Goal: Information Seeking & Learning: Learn about a topic

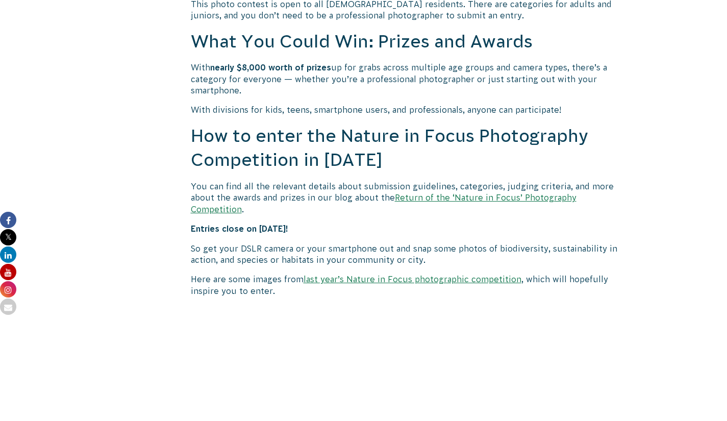
scroll to position [814, 0]
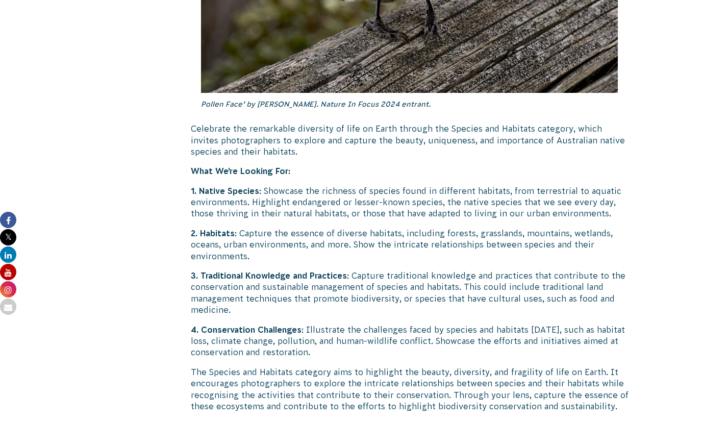
scroll to position [3275, 0]
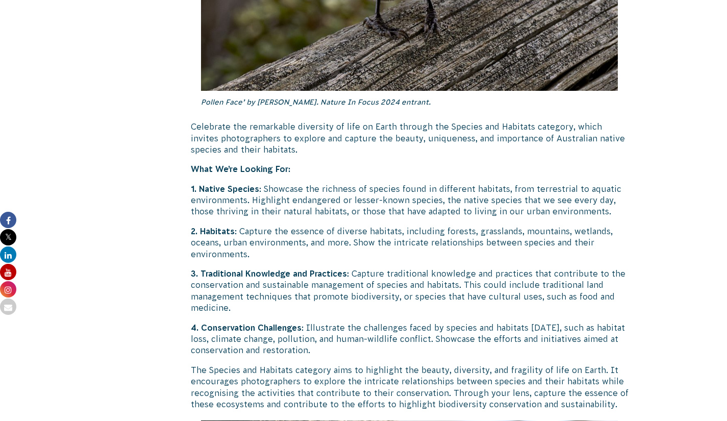
click at [382, 260] on p "2. Habitats : Capture the essence of diverse habitats, including forests, grass…" at bounding box center [410, 242] width 438 height 34
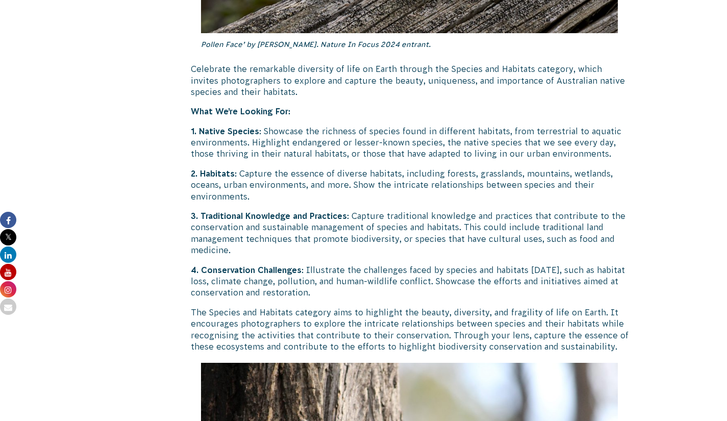
scroll to position [3398, 0]
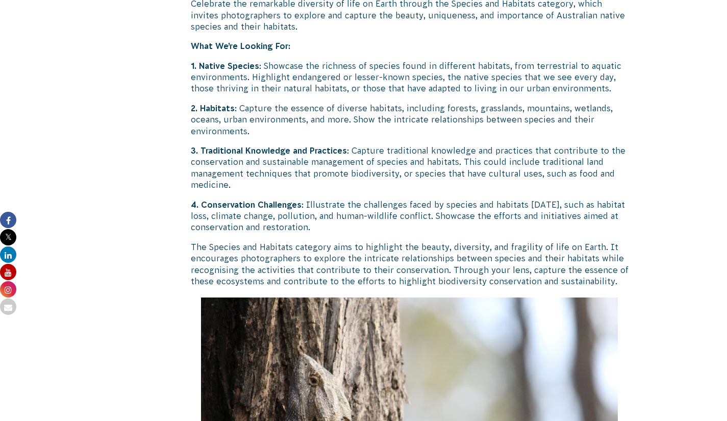
click at [392, 233] on p "4. Conservation Challenges : Illustrate the challenges faced by species and hab…" at bounding box center [410, 216] width 438 height 34
click at [393, 191] on p "3. Traditional Knowledge and Practices : Capture traditional knowledge and prac…" at bounding box center [410, 168] width 438 height 46
click at [388, 233] on p "4. Conservation Challenges : Illustrate the challenges faced by species and hab…" at bounding box center [410, 216] width 438 height 34
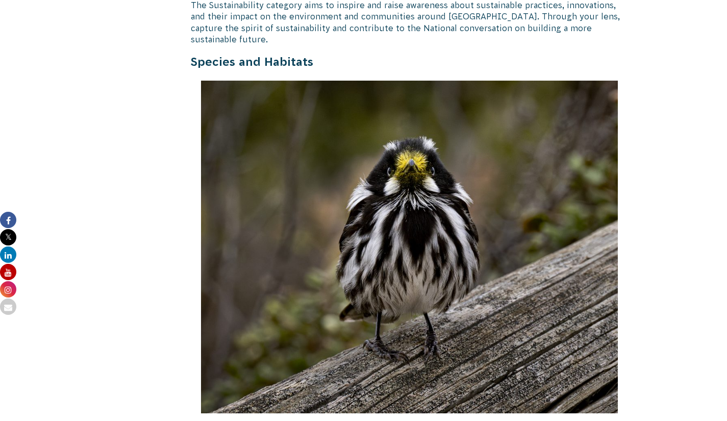
scroll to position [3287, 0]
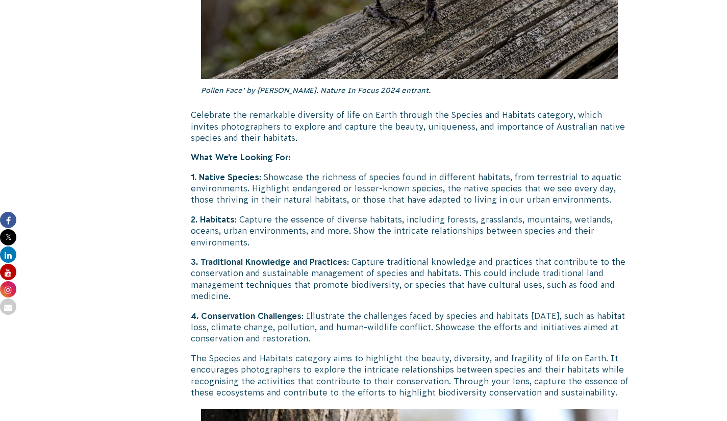
click at [392, 241] on p "2. Habitats : Capture the essence of diverse habitats, including forests, grass…" at bounding box center [410, 231] width 438 height 34
click at [400, 248] on p "2. Habitats : Capture the essence of diverse habitats, including forests, grass…" at bounding box center [410, 231] width 438 height 34
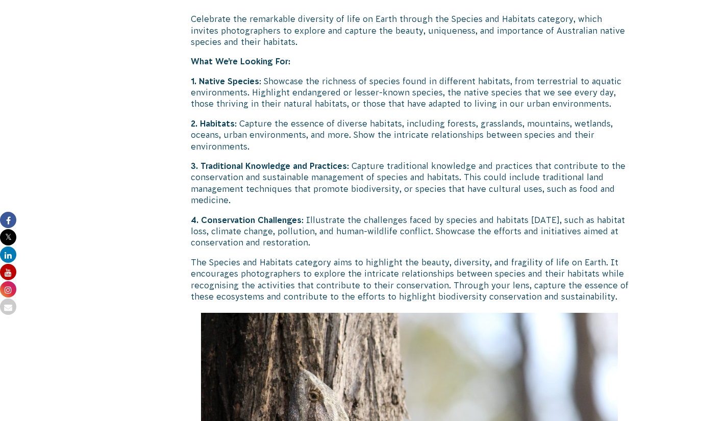
scroll to position [3383, 0]
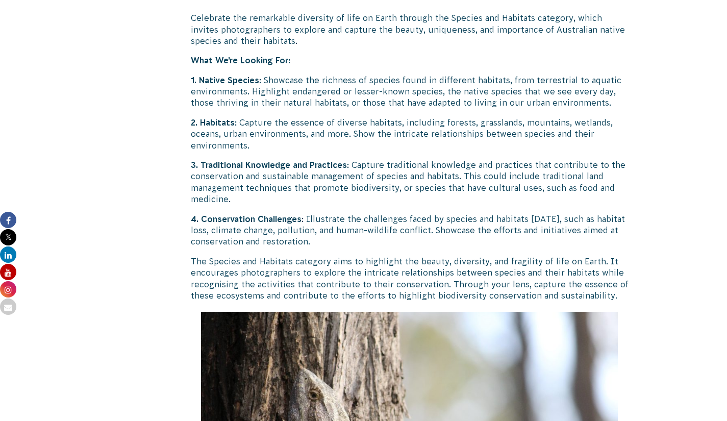
click at [384, 247] on p "4. Conservation Challenges : Illustrate the challenges faced by species and hab…" at bounding box center [410, 230] width 438 height 34
click at [386, 205] on p "3. Traditional Knowledge and Practices : Capture traditional knowledge and prac…" at bounding box center [410, 182] width 438 height 46
click at [392, 247] on p "4. Conservation Challenges : Illustrate the challenges faced by species and hab…" at bounding box center [410, 230] width 438 height 34
click at [410, 247] on p "4. Conservation Challenges : Illustrate the challenges faced by species and hab…" at bounding box center [410, 230] width 438 height 34
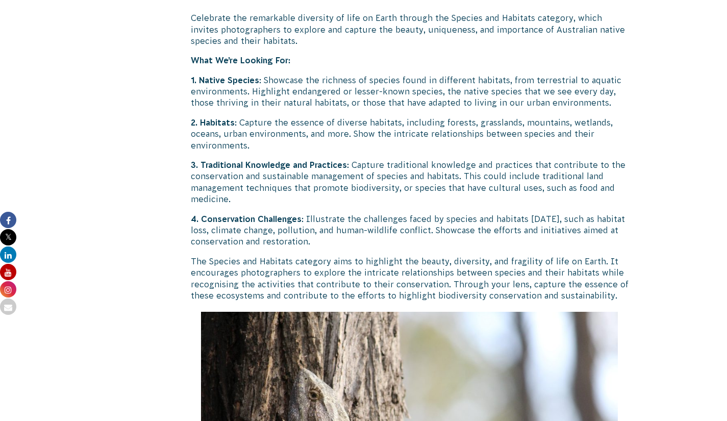
click at [397, 247] on p "4. Conservation Challenges : Illustrate the challenges faced by species and hab…" at bounding box center [410, 230] width 438 height 34
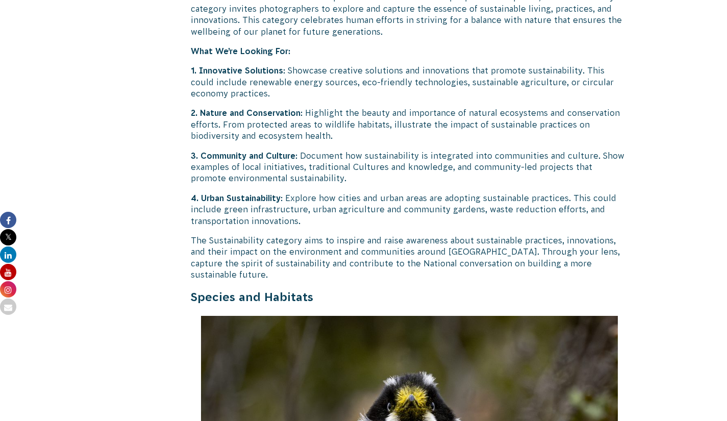
scroll to position [2722, 0]
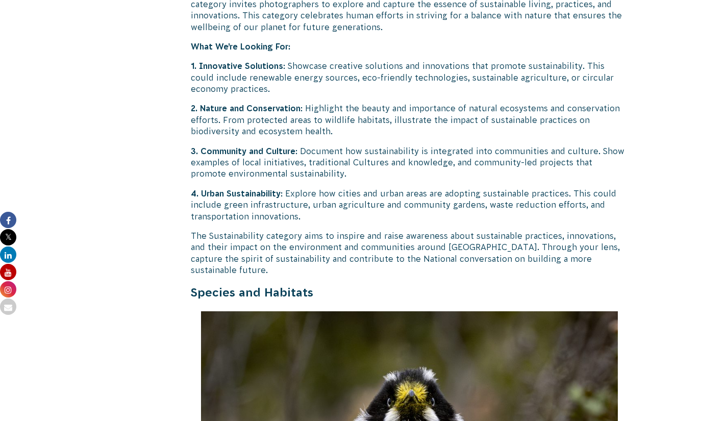
click at [396, 179] on div "Return of the ‘Nature in Focus’ Photography Competition! ‘Plenty Gorge Wallaby’…" at bounding box center [410, 61] width 438 height 5059
click at [393, 135] on div "Return of the ‘Nature in Focus’ Photography Competition! ‘Plenty Gorge Wallaby’…" at bounding box center [410, 61] width 438 height 5059
click at [391, 94] on p "1. Innovative Solutions : Showcase creative solutions and innovations that prom…" at bounding box center [410, 77] width 438 height 34
click at [396, 137] on p "2. Nature and Conservation : Highlight the beauty and importance of natural eco…" at bounding box center [410, 120] width 438 height 34
click at [384, 180] on p "3. Community and Culture : Document how sustainability is integrated into commu…" at bounding box center [410, 162] width 438 height 34
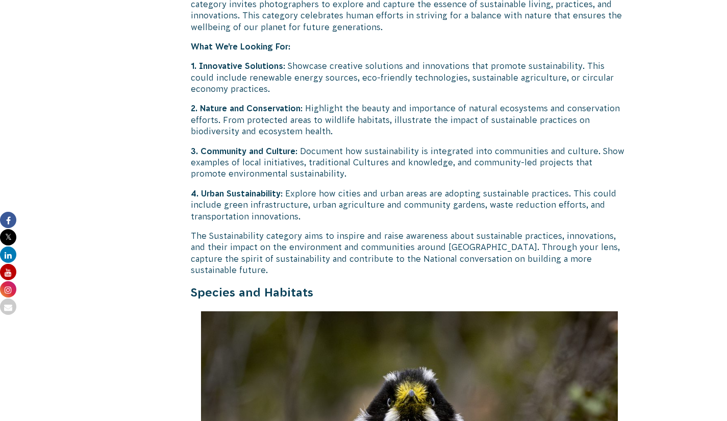
click at [386, 222] on p "4. Urban Sustainability : Explore how cities and urban areas are adopting susta…" at bounding box center [410, 205] width 438 height 34
click at [394, 180] on p "3. Community and Culture : Document how sustainability is integrated into commu…" at bounding box center [410, 162] width 438 height 34
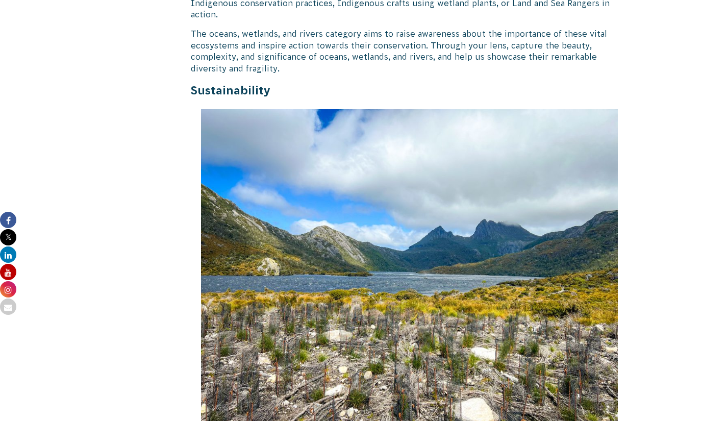
scroll to position [2256, 0]
click at [380, 74] on p "The oceans, wetlands, and rivers category aims to raise awareness about the imp…" at bounding box center [410, 52] width 438 height 46
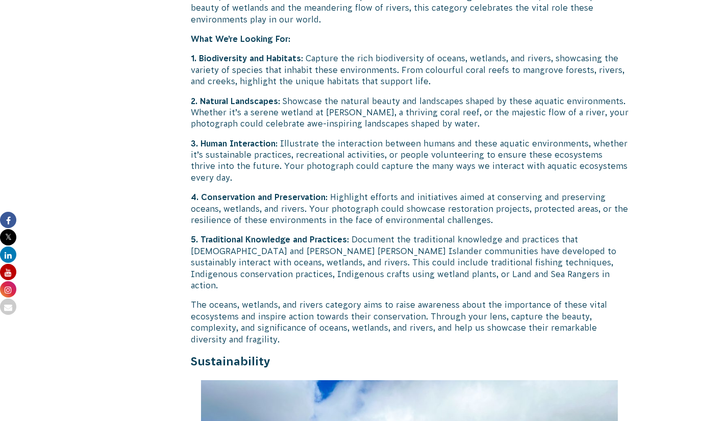
scroll to position [1986, 0]
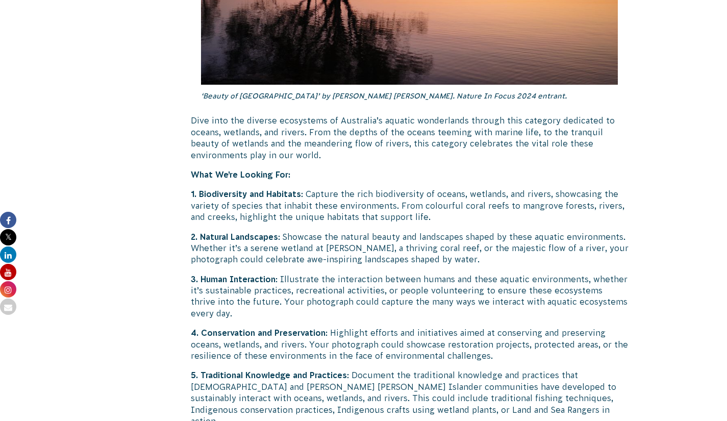
scroll to position [1859, 0]
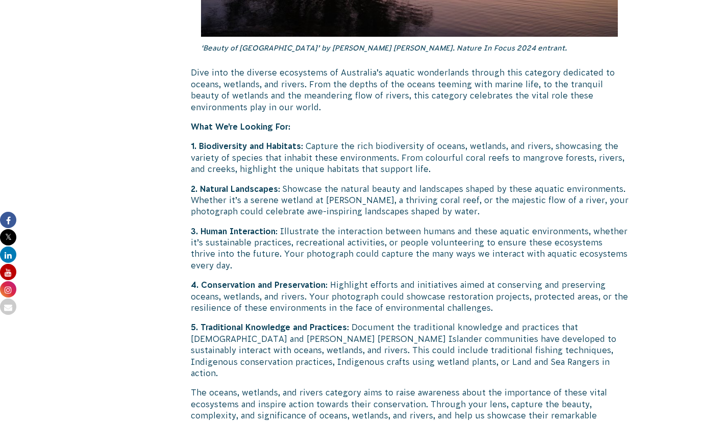
scroll to position [1899, 0]
click at [382, 271] on p "3. Human Interaction : Illustrate the interaction between humans and these aqua…" at bounding box center [410, 248] width 438 height 46
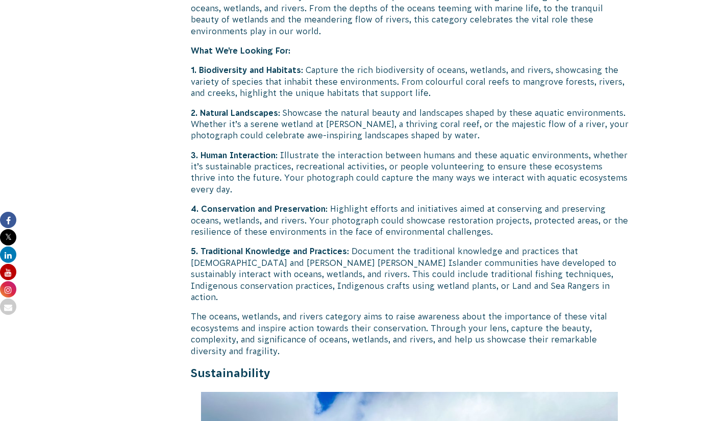
click at [455, 98] on p "1. Biodiversity and Habitats : Capture the rich biodiversity of oceans, wetland…" at bounding box center [410, 81] width 438 height 34
click at [454, 141] on p "2. Natural Landscapes : Showcase the natural beauty and landscapes shaped by th…" at bounding box center [410, 124] width 438 height 34
click at [386, 195] on p "3. Human Interaction : Illustrate the interaction between humans and these aqua…" at bounding box center [410, 172] width 438 height 46
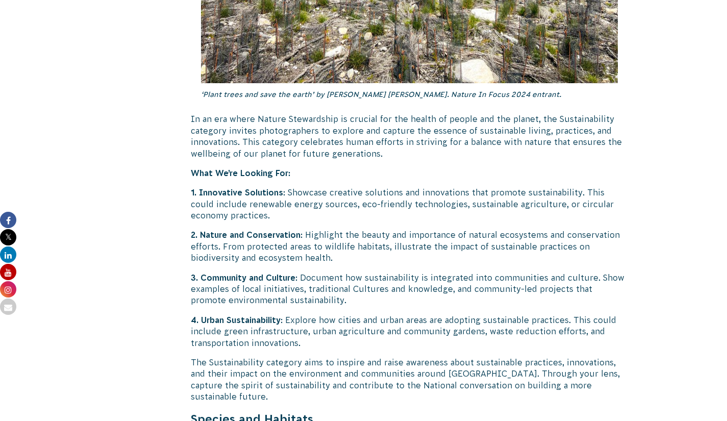
scroll to position [2614, 0]
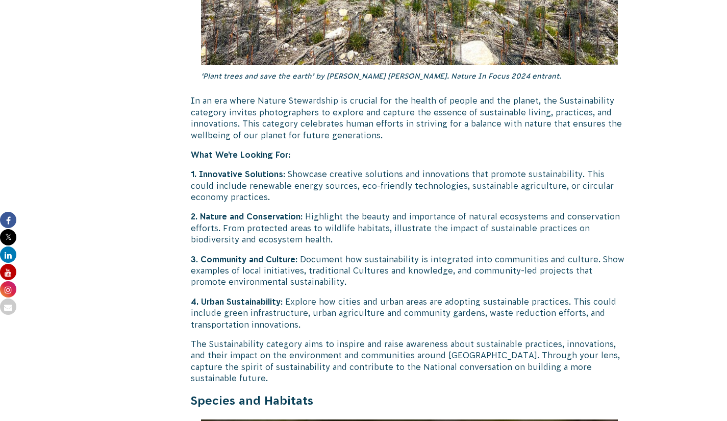
click at [373, 242] on div "Return of the ‘Nature in Focus’ Photography Competition! ‘Plenty Gorge Wallaby’…" at bounding box center [410, 169] width 438 height 5059
click at [391, 202] on p "1. Innovative Solutions : Showcase creative solutions and innovations that prom…" at bounding box center [410, 185] width 438 height 34
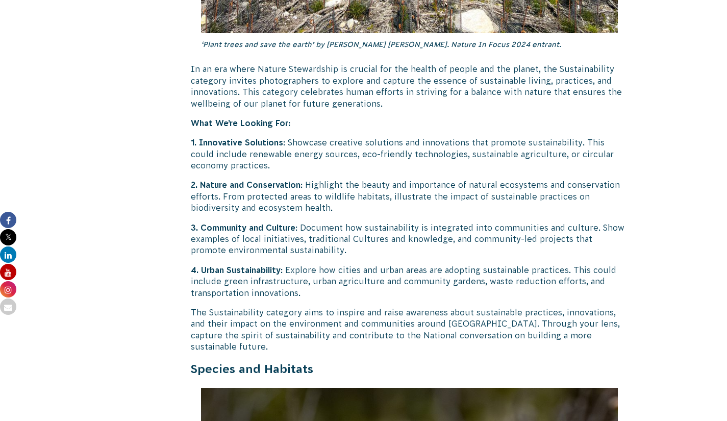
scroll to position [2646, 0]
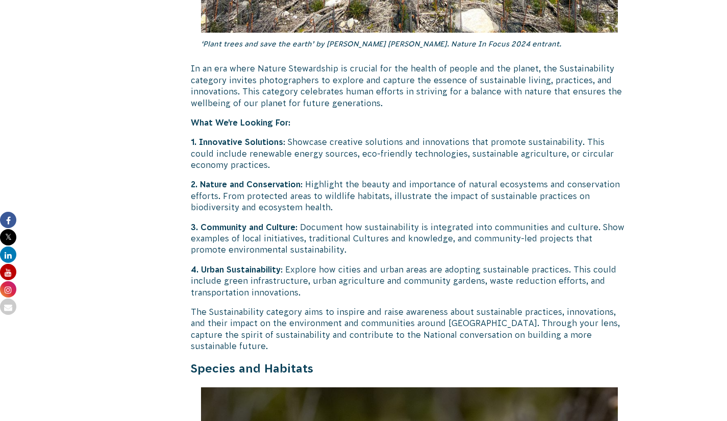
click at [391, 251] on div "Return of the ‘Nature in Focus’ Photography Competition! ‘Plenty Gorge Wallaby’…" at bounding box center [410, 137] width 438 height 5059
click at [389, 256] on p "3. Community and Culture : Document how sustainability is integrated into commu…" at bounding box center [410, 238] width 438 height 34
click at [398, 213] on p "2. Nature and Conservation : Highlight the beauty and importance of natural eco…" at bounding box center [410, 196] width 438 height 34
click at [395, 256] on p "3. Community and Culture : Document how sustainability is integrated into commu…" at bounding box center [410, 238] width 438 height 34
click at [392, 298] on p "4. Urban Sustainability : Explore how cities and urban areas are adopting susta…" at bounding box center [410, 281] width 438 height 34
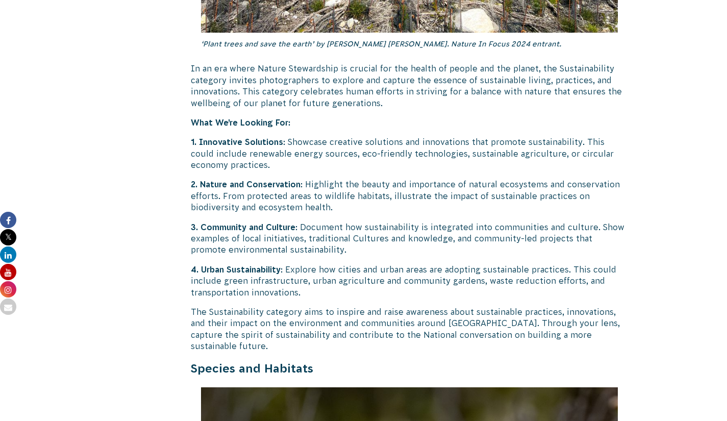
click at [378, 170] on p "1. Innovative Solutions : Showcase creative solutions and innovations that prom…" at bounding box center [410, 153] width 438 height 34
click at [382, 213] on p "2. Nature and Conservation : Highlight the beauty and importance of natural eco…" at bounding box center [410, 196] width 438 height 34
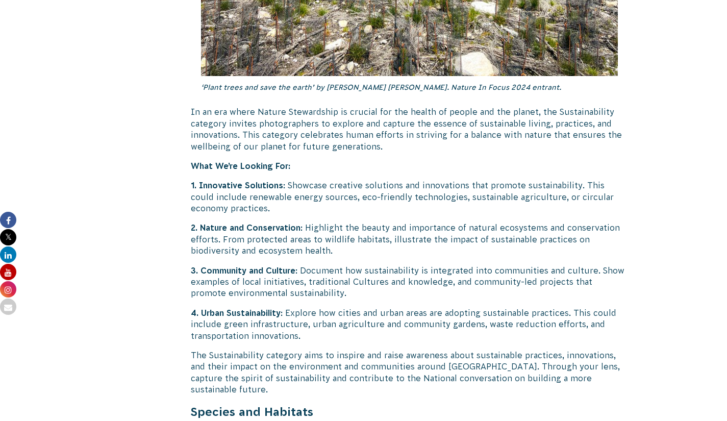
scroll to position [2603, 0]
click at [404, 252] on div "Return of the ‘Nature in Focus’ Photography Competition! ‘Plenty Gorge Wallaby’…" at bounding box center [410, 180] width 438 height 5059
click at [402, 256] on p "2. Nature and Conservation : Highlight the beauty and importance of natural eco…" at bounding box center [410, 238] width 438 height 34
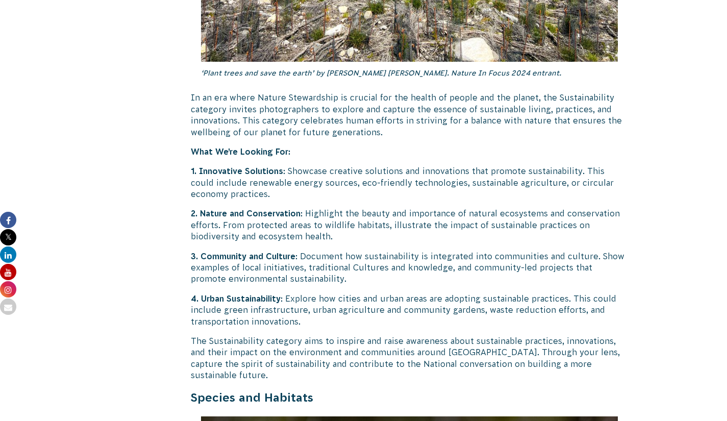
scroll to position [2615, 0]
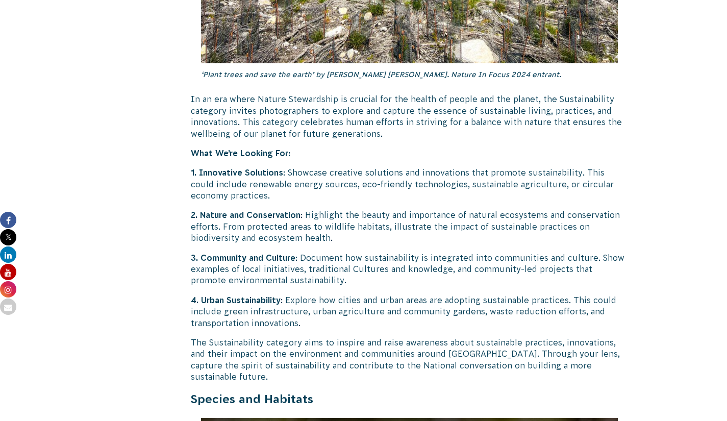
click at [384, 243] on p "2. Nature and Conservation : Highlight the beauty and importance of natural eco…" at bounding box center [410, 226] width 438 height 34
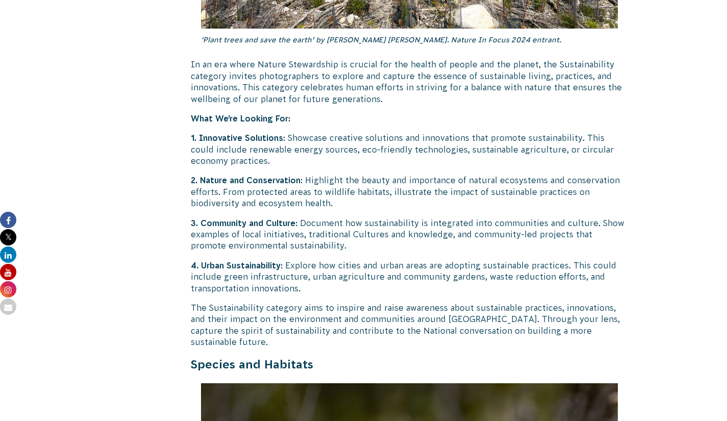
click at [389, 251] on p "3. Community and Culture : Document how sustainability is integrated into commu…" at bounding box center [410, 234] width 438 height 34
click at [389, 294] on p "4. Urban Sustainability : Explore how cities and urban areas are adopting susta…" at bounding box center [410, 277] width 438 height 34
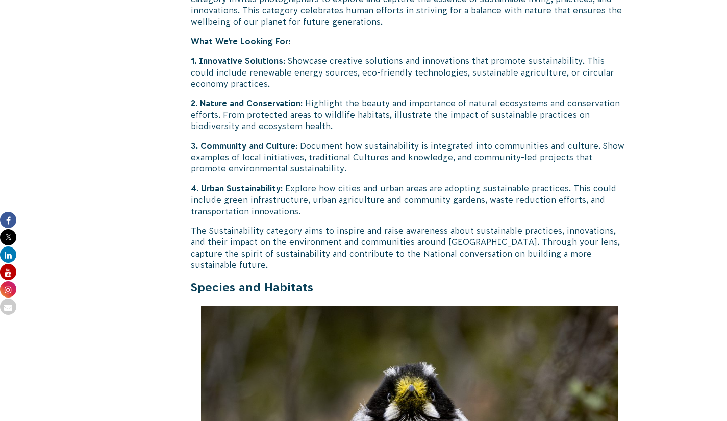
scroll to position [2730, 0]
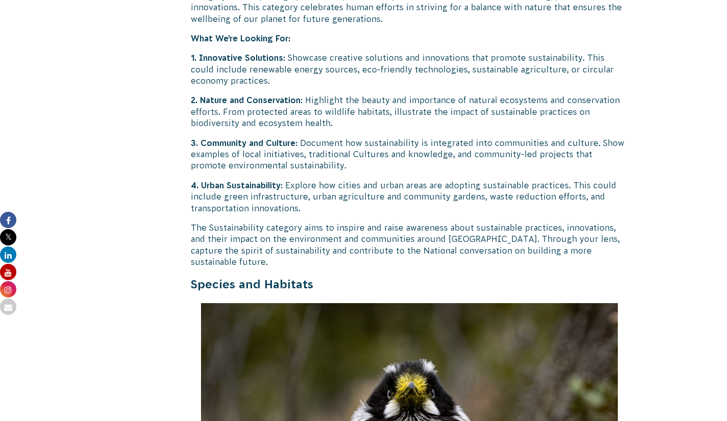
click at [406, 214] on p "4. Urban Sustainability : Explore how cities and urban areas are adopting susta…" at bounding box center [410, 197] width 438 height 34
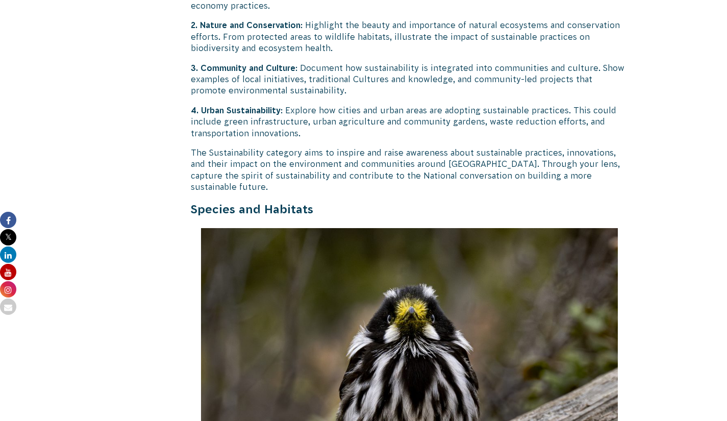
scroll to position [2808, 0]
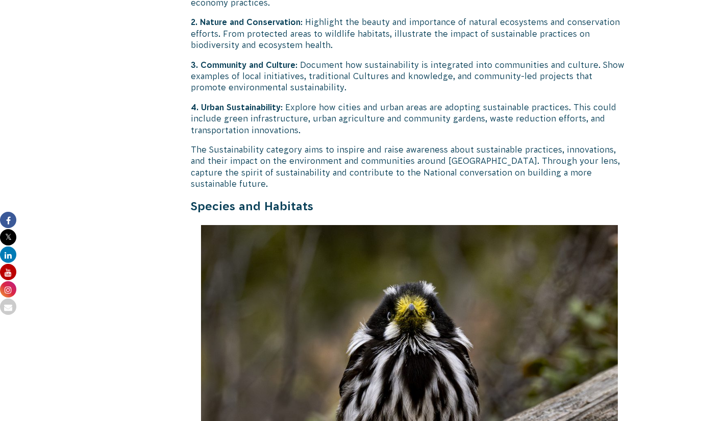
click at [178, 105] on div "11 June 2025 CVA Updates Return of the ‘Nature in Focus’ Photography Competitio…" at bounding box center [363, 0] width 551 height 5108
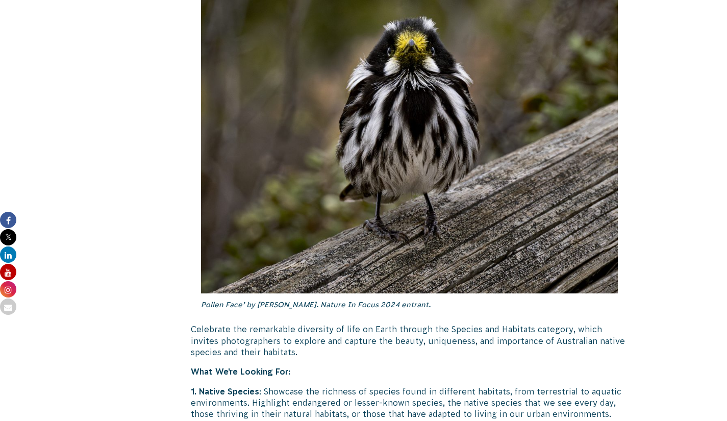
scroll to position [3280, 0]
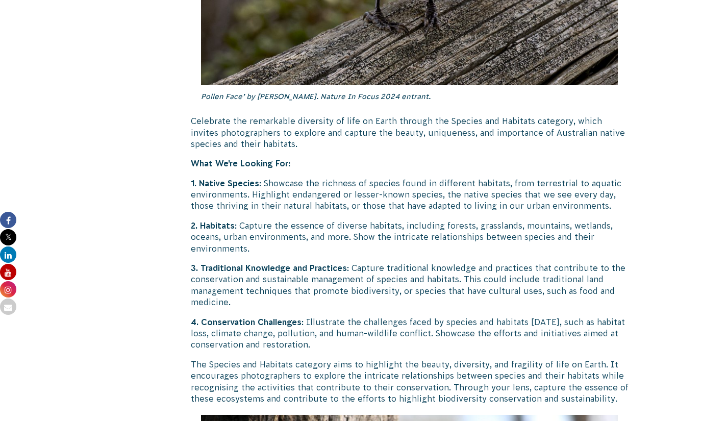
click at [380, 254] on p "2. Habitats : Capture the essence of diverse habitats, including forests, grass…" at bounding box center [410, 237] width 438 height 34
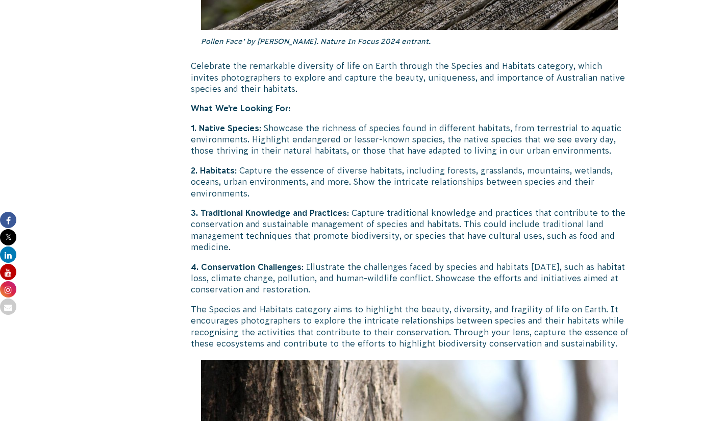
scroll to position [3339, 0]
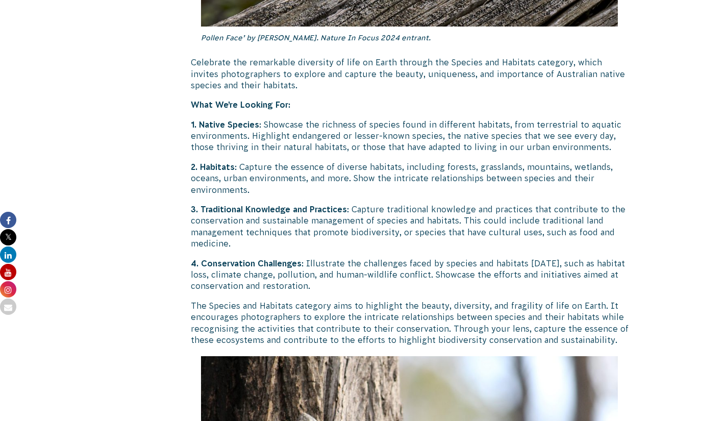
click at [393, 249] on p "3. Traditional Knowledge and Practices : Capture traditional knowledge and prac…" at bounding box center [410, 226] width 438 height 46
click at [394, 249] on p "3. Traditional Knowledge and Practices : Capture traditional knowledge and prac…" at bounding box center [410, 226] width 438 height 46
click at [403, 195] on p "2. Habitats : Capture the essence of diverse habitats, including forests, grass…" at bounding box center [410, 178] width 438 height 34
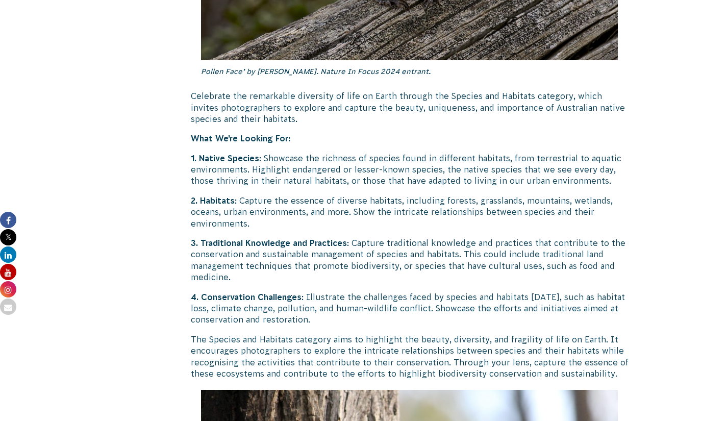
scroll to position [3297, 0]
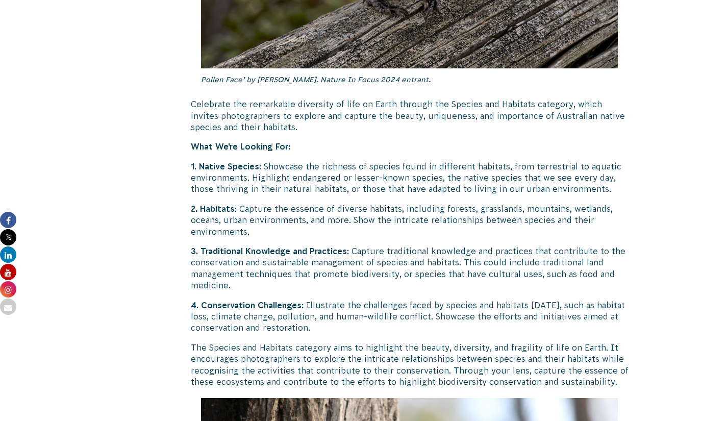
click at [386, 237] on p "2. Habitats : Capture the essence of diverse habitats, including forests, grass…" at bounding box center [410, 220] width 438 height 34
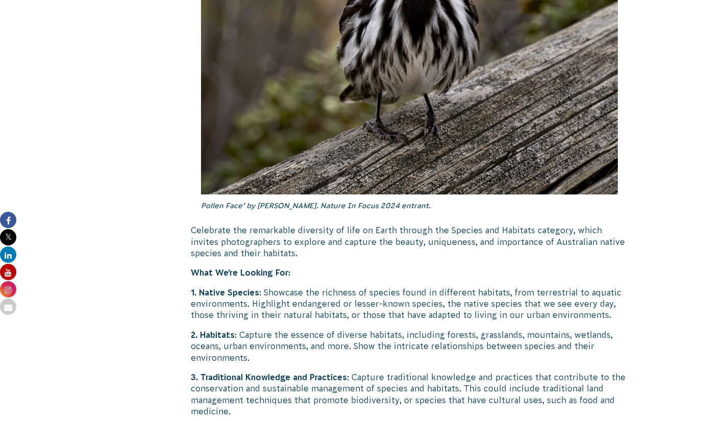
scroll to position [3171, 0]
click at [410, 278] on p "What We’re Looking For:" at bounding box center [410, 272] width 438 height 11
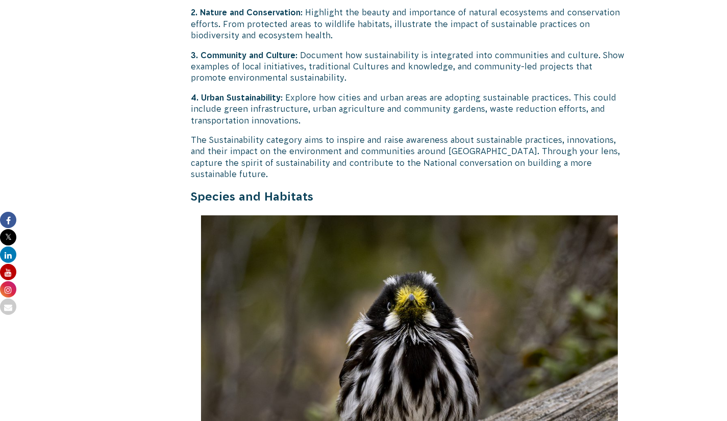
scroll to position [2812, 0]
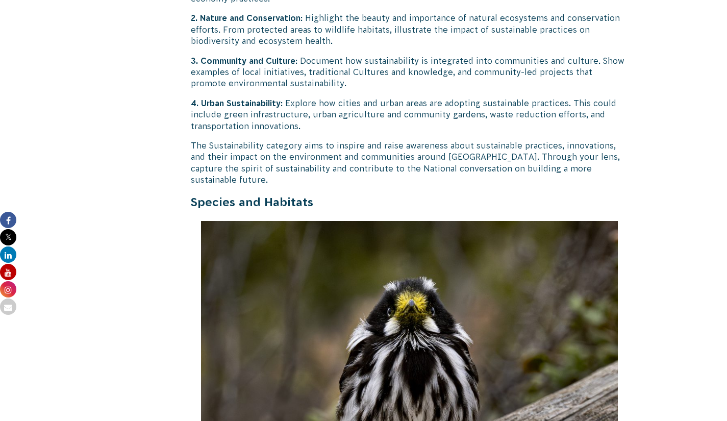
click at [411, 132] on p "4. Urban Sustainability : Explore how cities and urban areas are adopting susta…" at bounding box center [410, 114] width 438 height 34
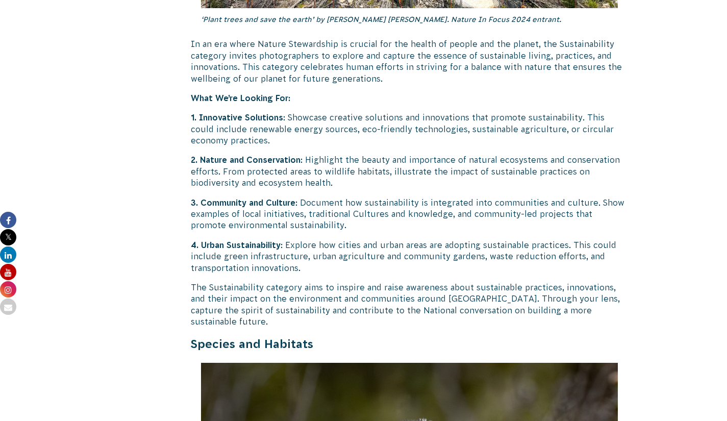
scroll to position [2672, 0]
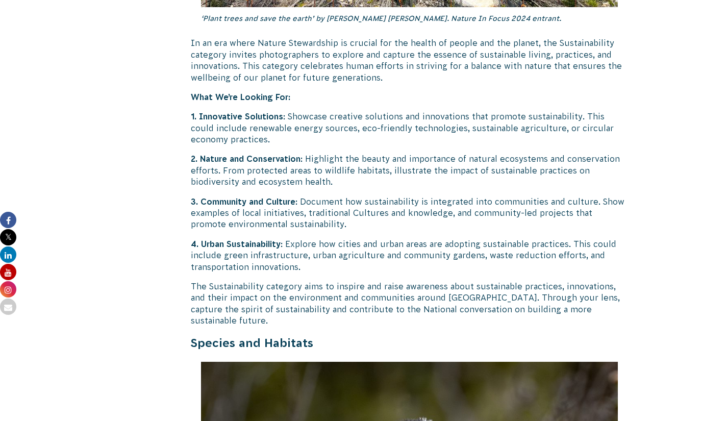
click at [386, 272] on p "4. Urban Sustainability : Explore how cities and urban areas are adopting susta…" at bounding box center [410, 255] width 438 height 34
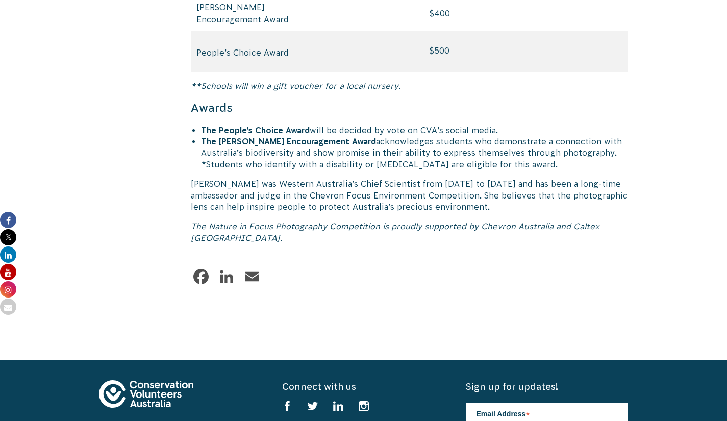
scroll to position [5082, 0]
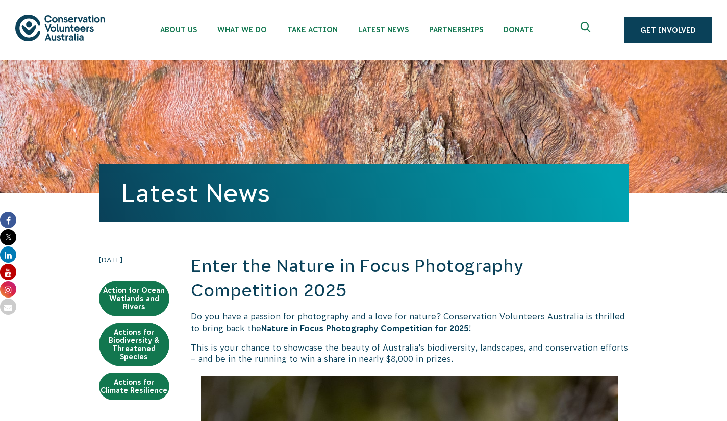
scroll to position [814, 0]
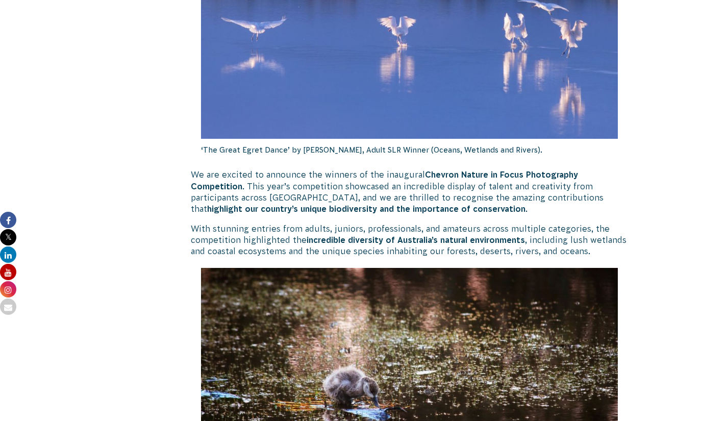
scroll to position [342, 0]
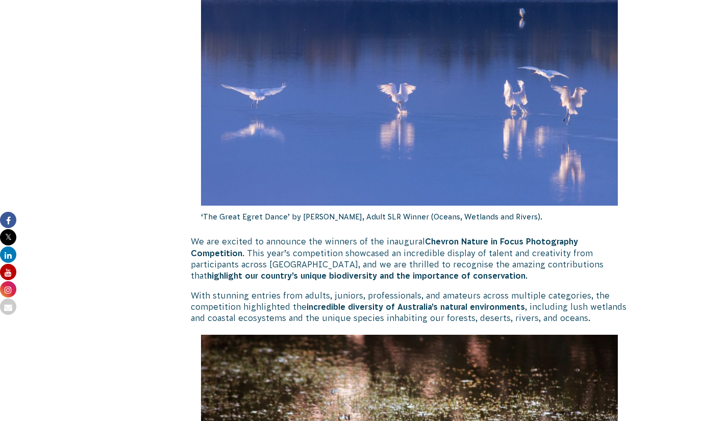
click at [383, 228] on p "‘The Great Egret Dance’ by Libby W, Adult SLR Winner (Oceans, Wetlands and Rive…" at bounding box center [409, 217] width 417 height 22
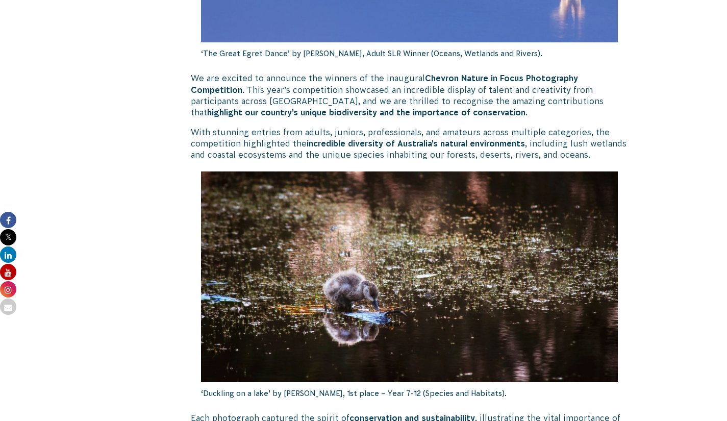
scroll to position [510, 0]
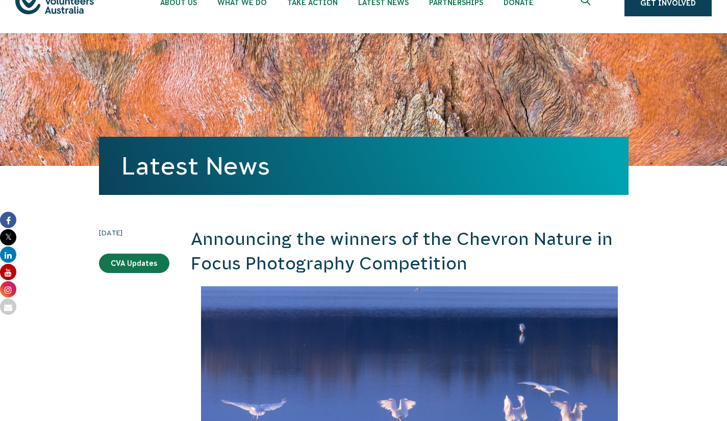
scroll to position [0, 0]
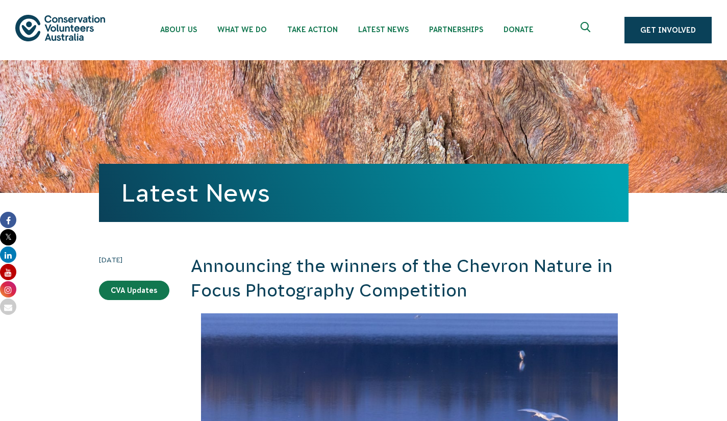
click at [593, 37] on icon "Expand search box" at bounding box center [586, 29] width 13 height 15
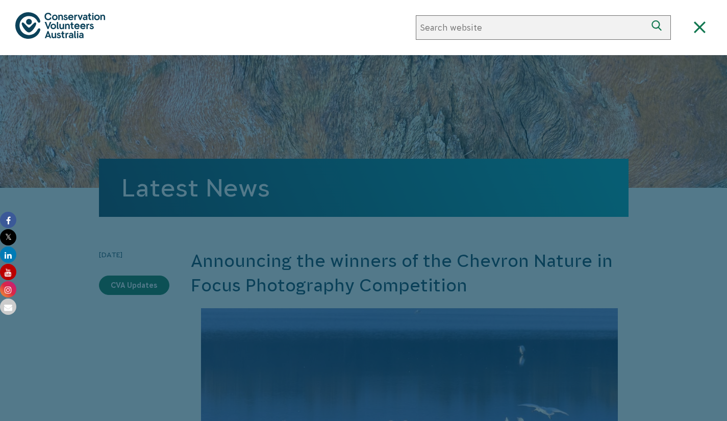
click at [447, 33] on input "Search website" at bounding box center [531, 27] width 231 height 24
type input "Nature in focus photography"
click at [646, 15] on button "Search" at bounding box center [658, 27] width 24 height 24
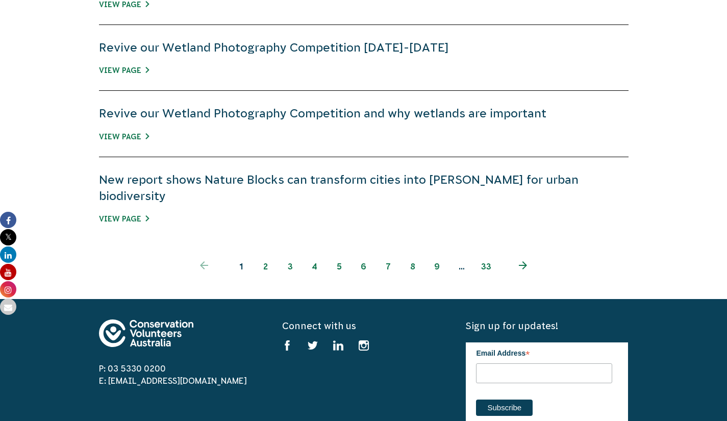
scroll to position [778, 0]
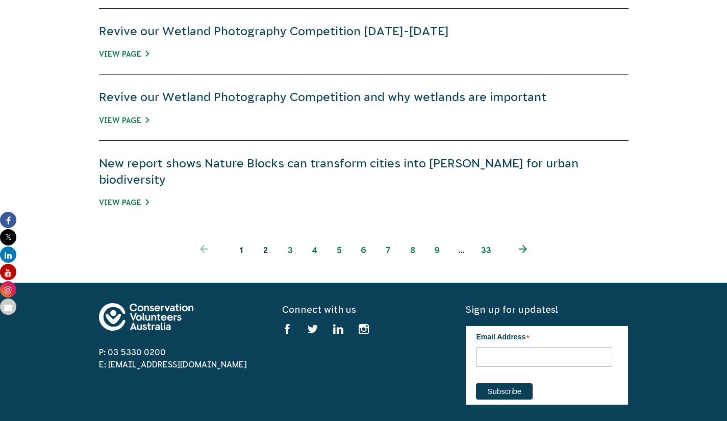
click at [267, 262] on link "2" at bounding box center [265, 250] width 24 height 24
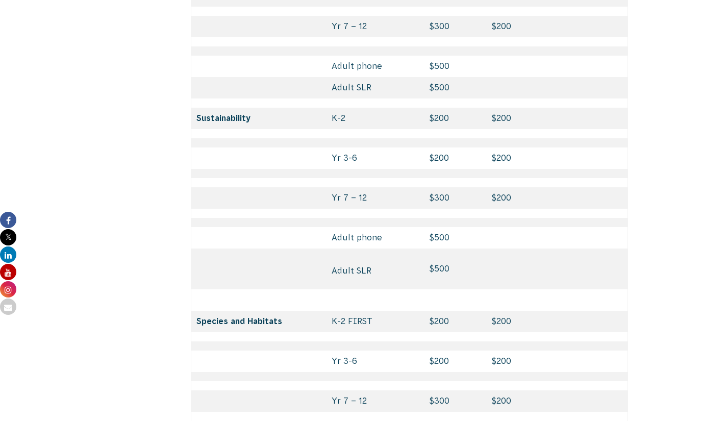
scroll to position [4527, 0]
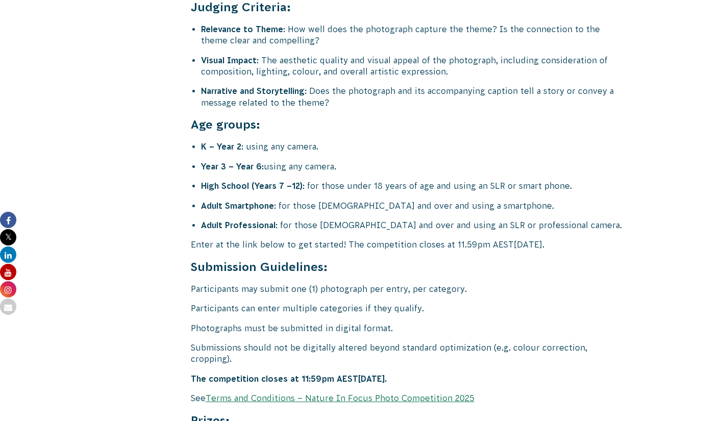
scroll to position [3927, 0]
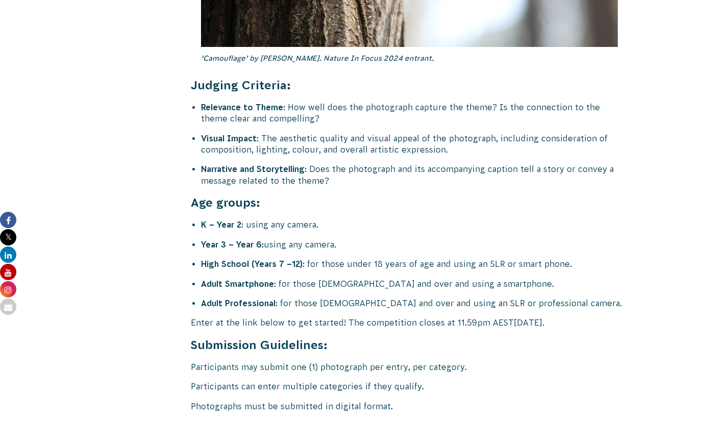
click at [413, 124] on li "Relevance to Theme : How well does the photograph capture the theme? Is the con…" at bounding box center [414, 112] width 427 height 23
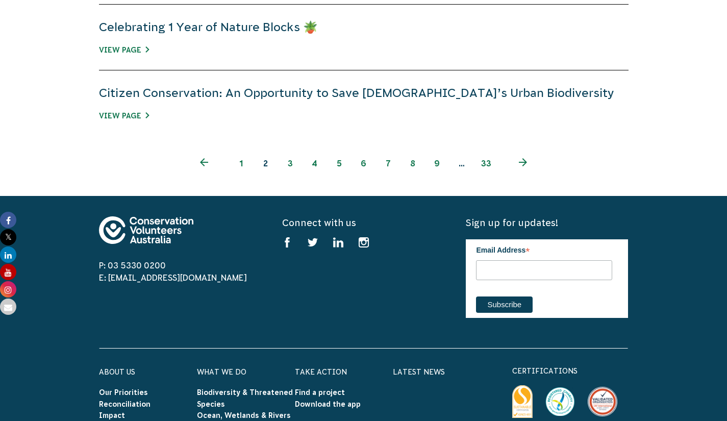
scroll to position [892, 0]
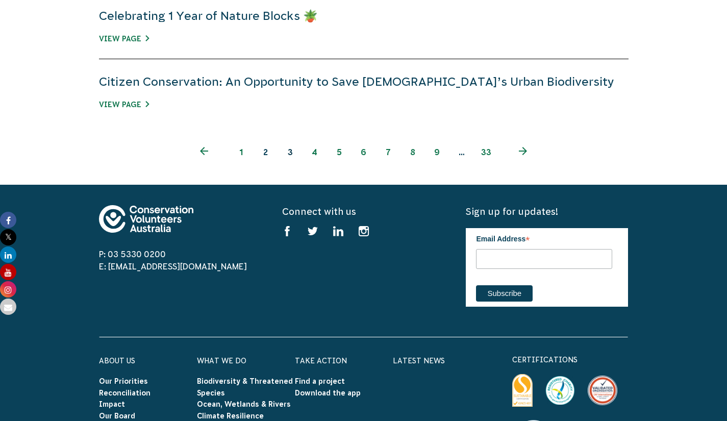
click at [289, 164] on link "3" at bounding box center [290, 152] width 24 height 24
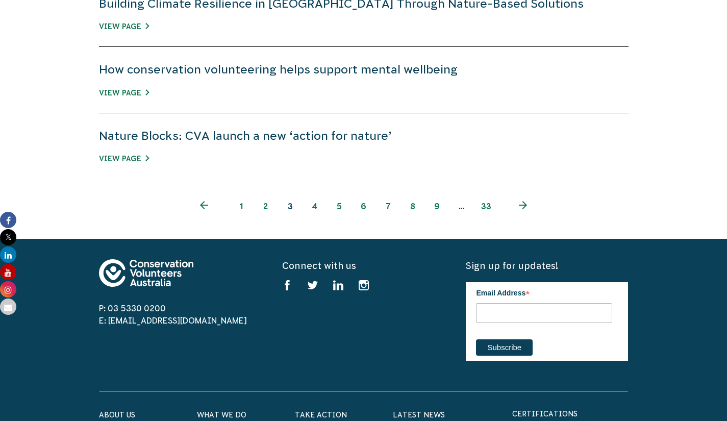
scroll to position [806, 0]
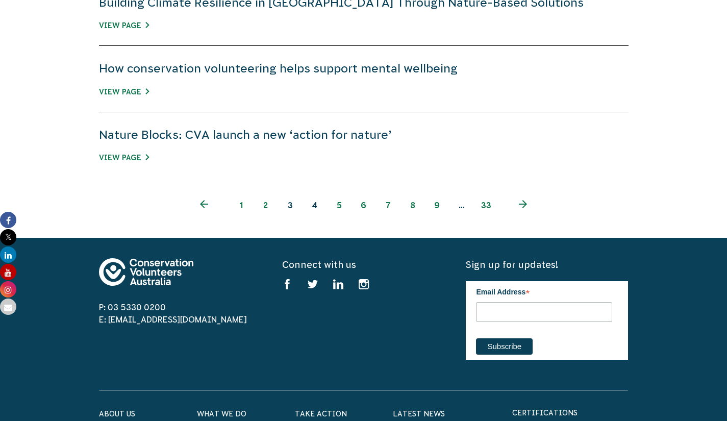
click at [314, 217] on link "4" at bounding box center [314, 205] width 24 height 24
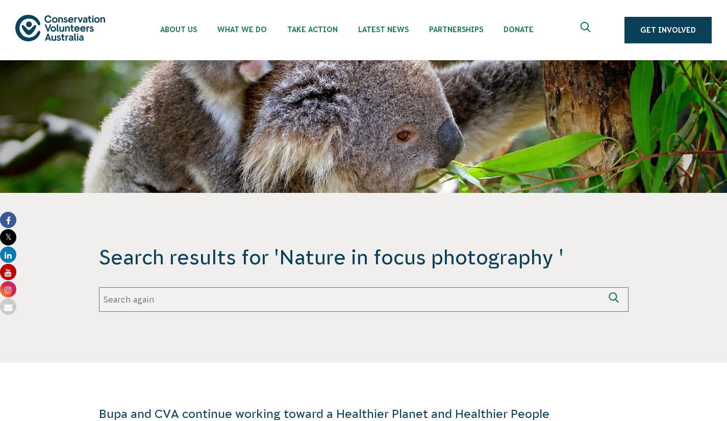
click at [260, 312] on input "Search again" at bounding box center [351, 299] width 505 height 24
type input "Nature in focus photography 2023"
click at [604, 287] on button "Search again" at bounding box center [616, 299] width 24 height 24
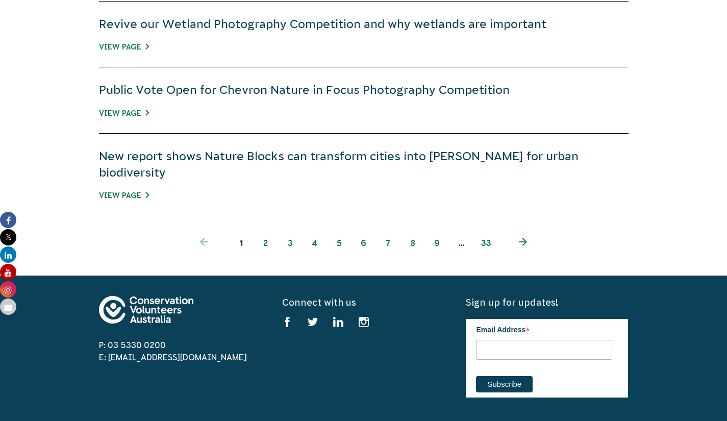
scroll to position [788, 0]
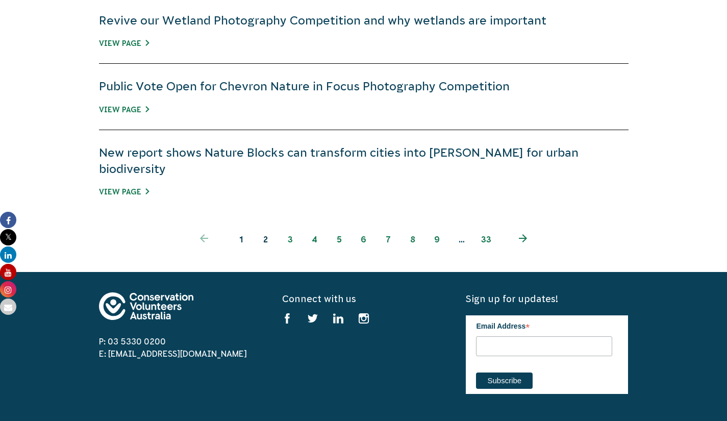
click at [269, 251] on link "2" at bounding box center [265, 239] width 24 height 24
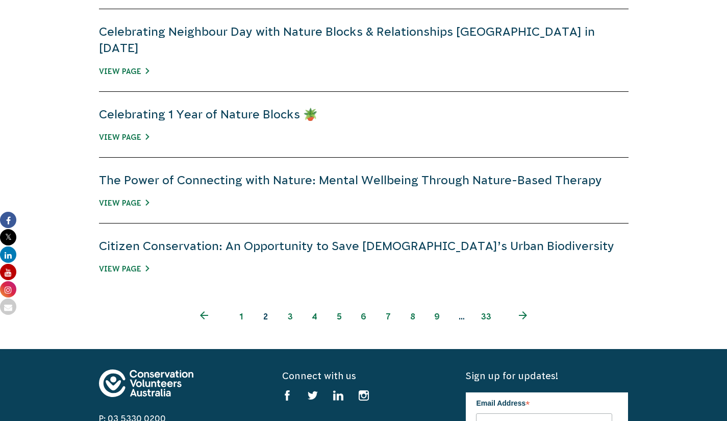
scroll to position [731, 0]
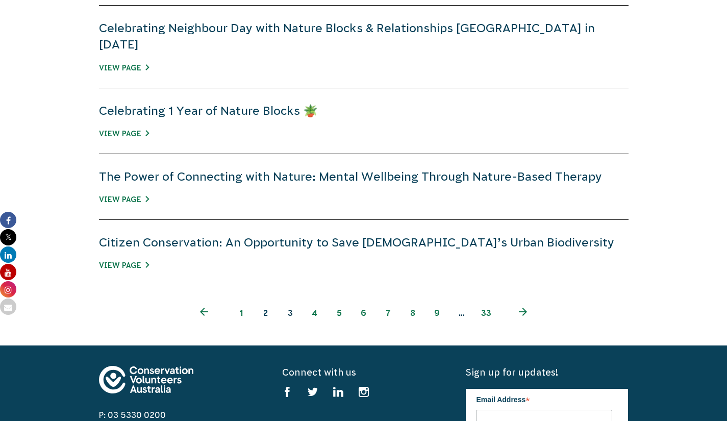
click at [292, 325] on link "3" at bounding box center [290, 312] width 24 height 24
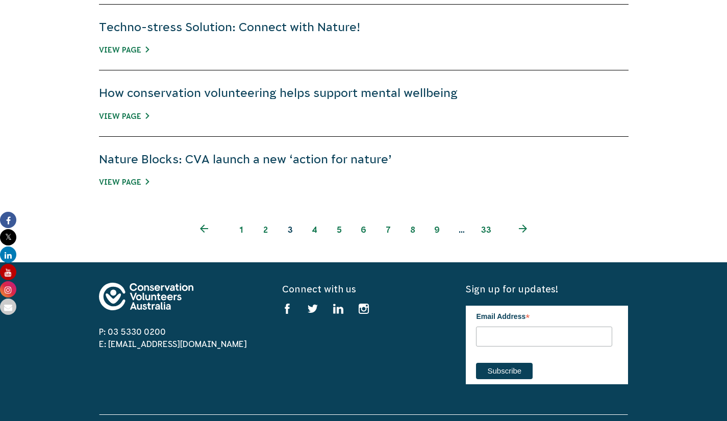
scroll to position [781, 0]
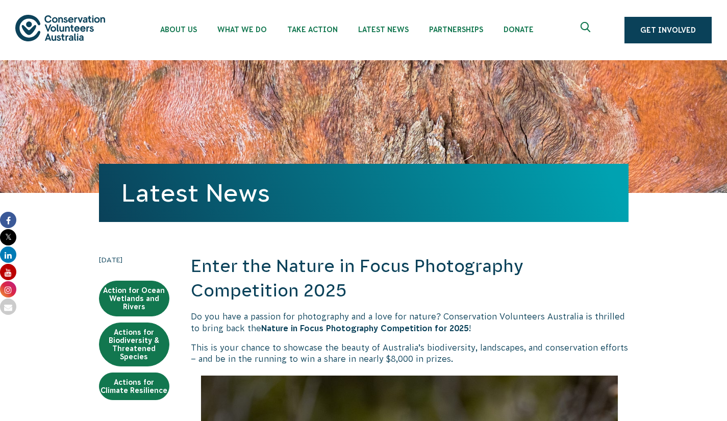
scroll to position [814, 0]
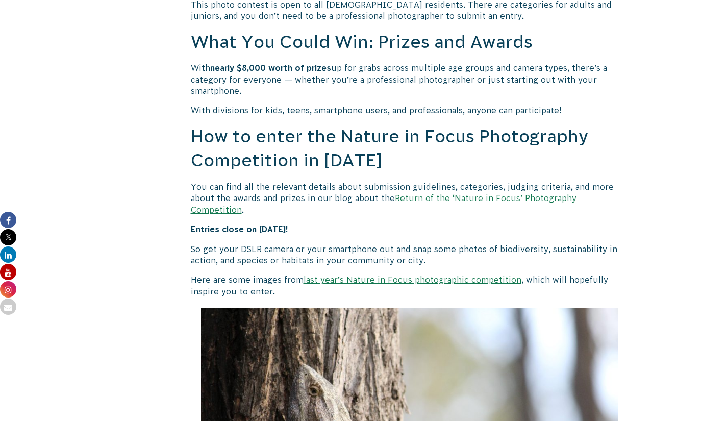
click at [375, 96] on p "With nearly $8,000 worth of prizes up for grabs across multiple age groups and …" at bounding box center [410, 79] width 438 height 34
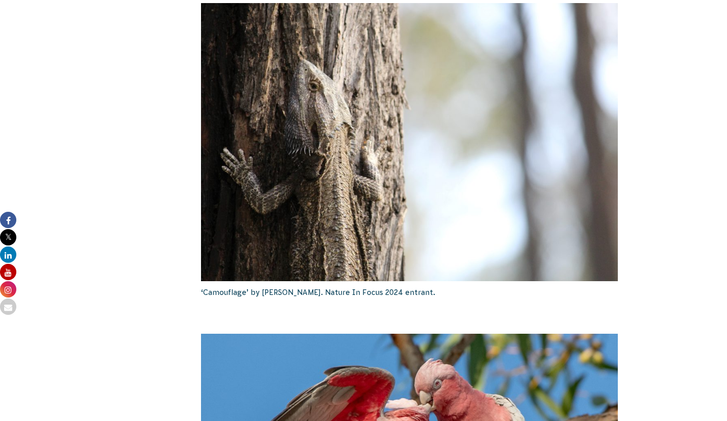
scroll to position [1124, 0]
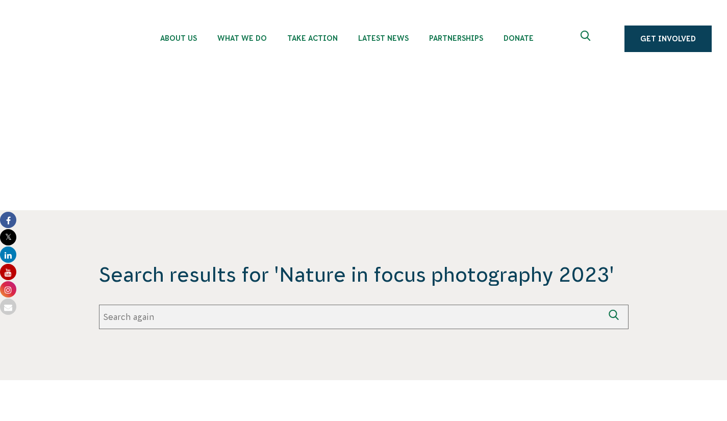
scroll to position [731, 0]
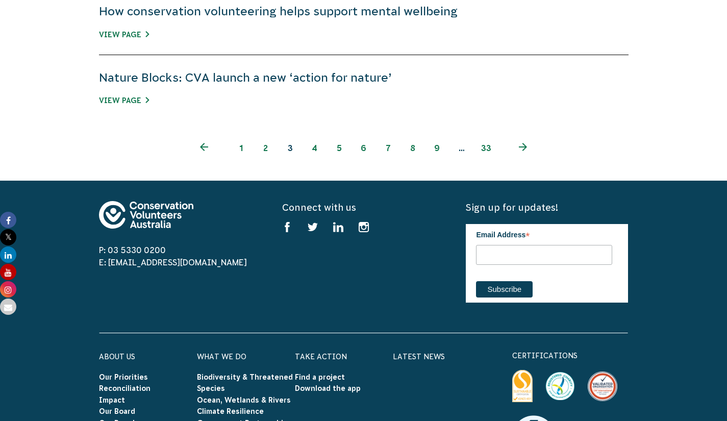
scroll to position [882, 0]
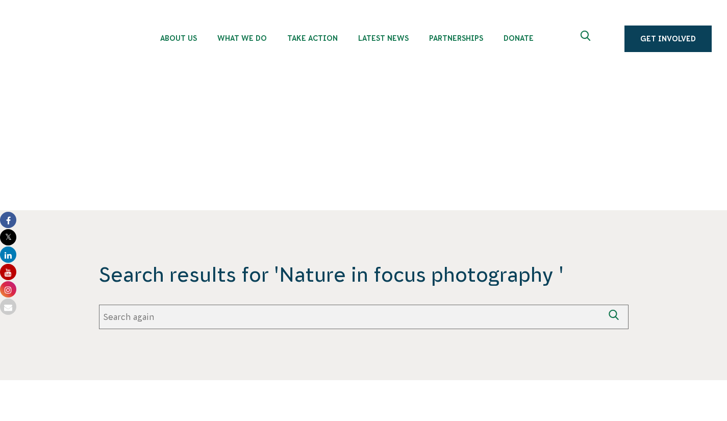
scroll to position [892, 0]
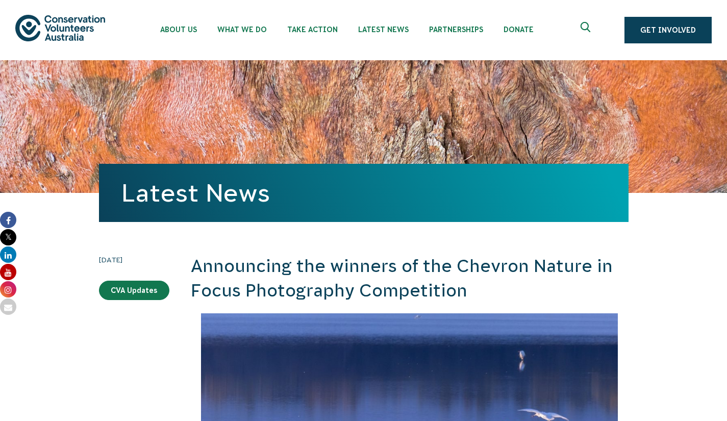
scroll to position [325, 0]
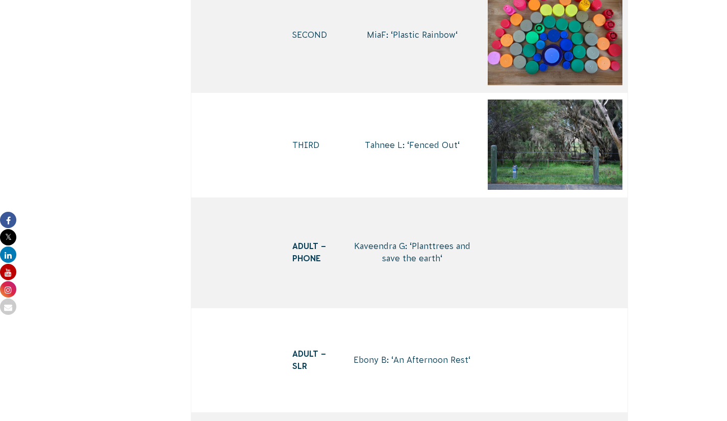
scroll to position [4271, 0]
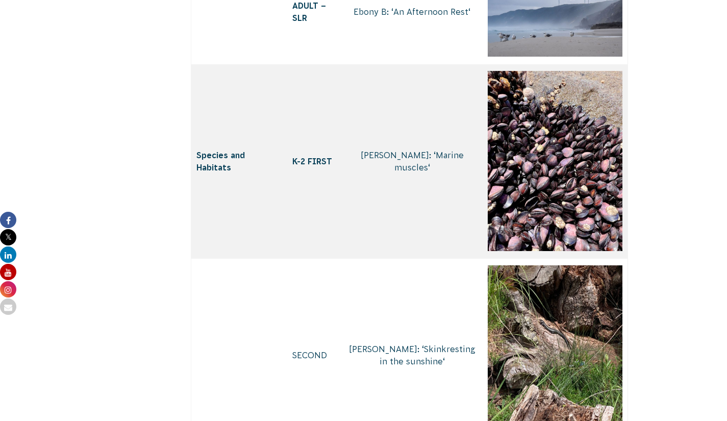
scroll to position [4618, 0]
